Goal: Register for event/course

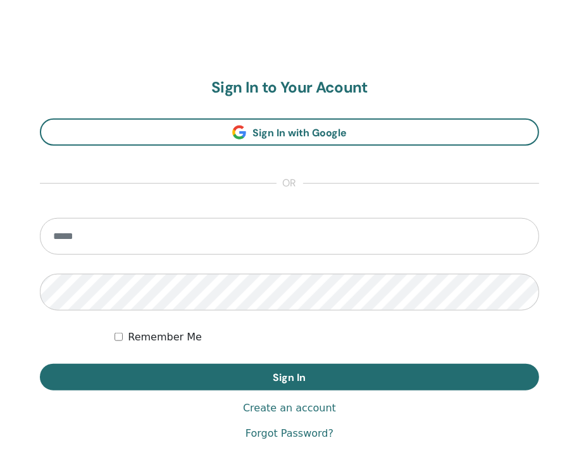
scroll to position [656, 0]
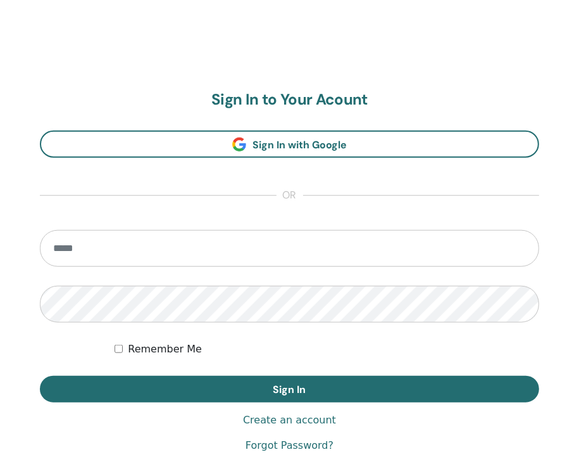
scroll to position [656, 0]
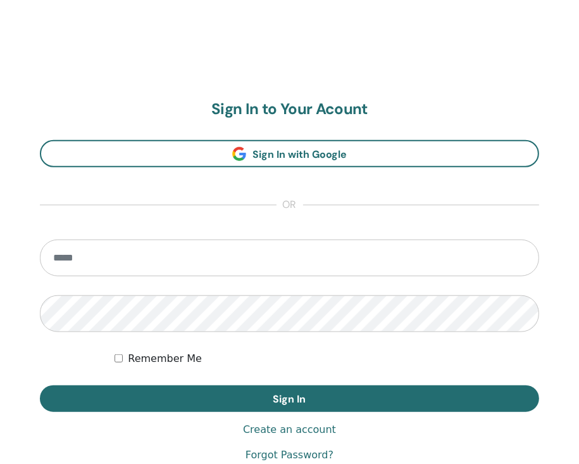
scroll to position [656, 0]
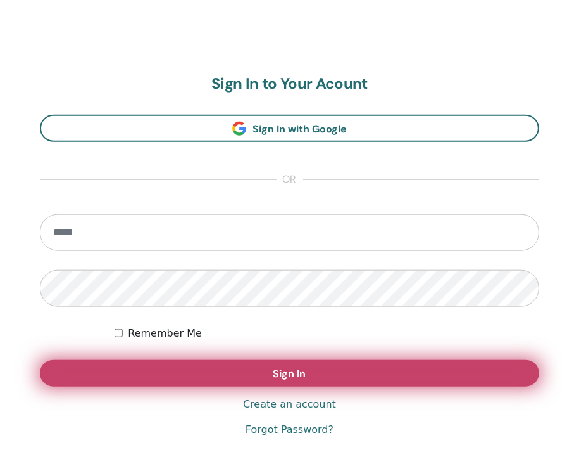
type input "**********"
click at [287, 372] on span "Sign In" at bounding box center [290, 373] width 33 height 13
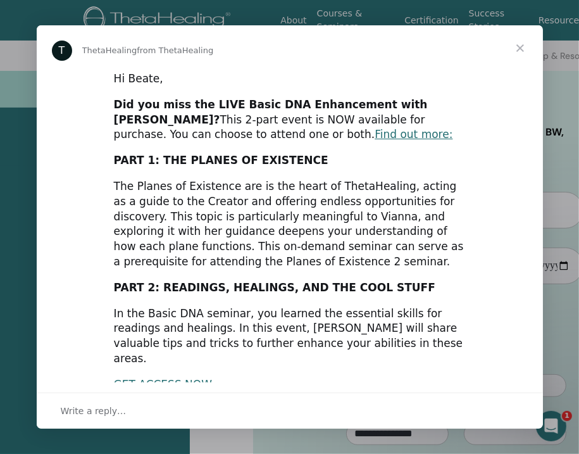
scroll to position [157, 0]
click at [522, 53] on span "Close" at bounding box center [521, 48] width 46 height 46
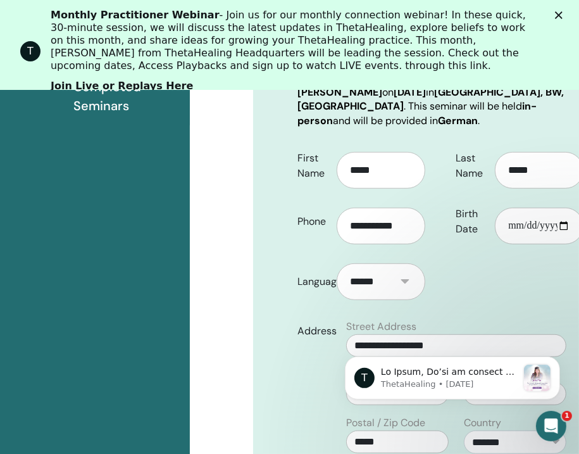
scroll to position [208, 0]
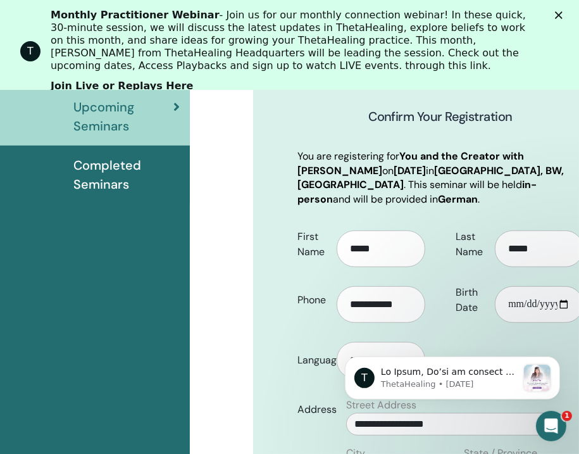
drag, startPoint x: 568, startPoint y: 134, endPoint x: 569, endPoint y: 151, distance: 16.5
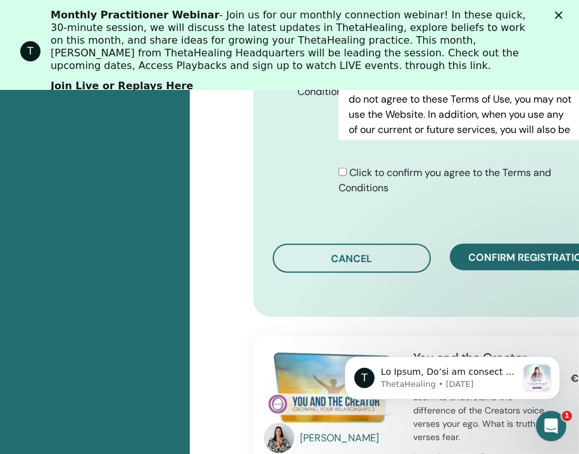
scroll to position [894, 0]
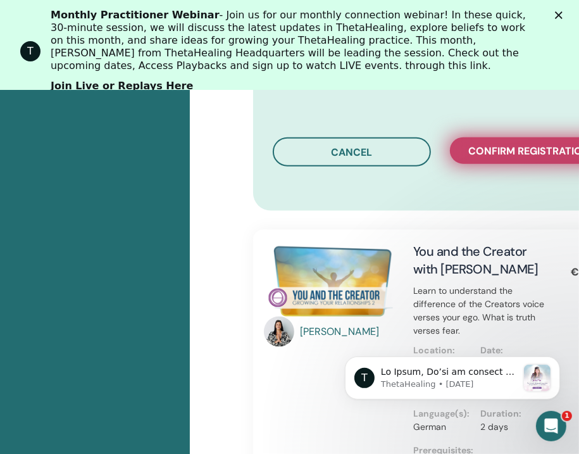
click at [490, 148] on span "Confirm registration" at bounding box center [530, 150] width 122 height 13
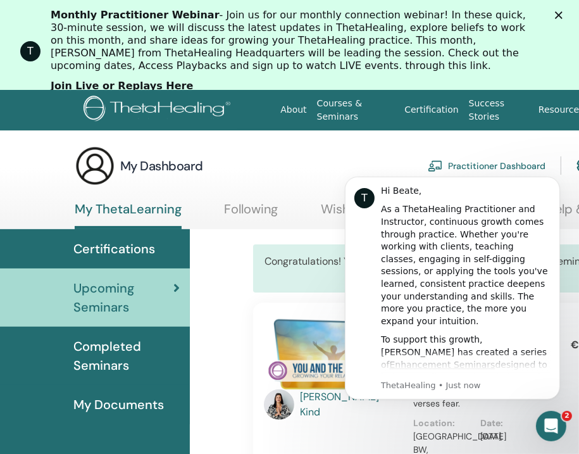
click at [308, 178] on div "My Dashboard Practitioner Dashboard My Account" at bounding box center [361, 166] width 572 height 41
click at [555, 180] on icon "Dismiss notification" at bounding box center [556, 179] width 7 height 7
